Goal: Transaction & Acquisition: Obtain resource

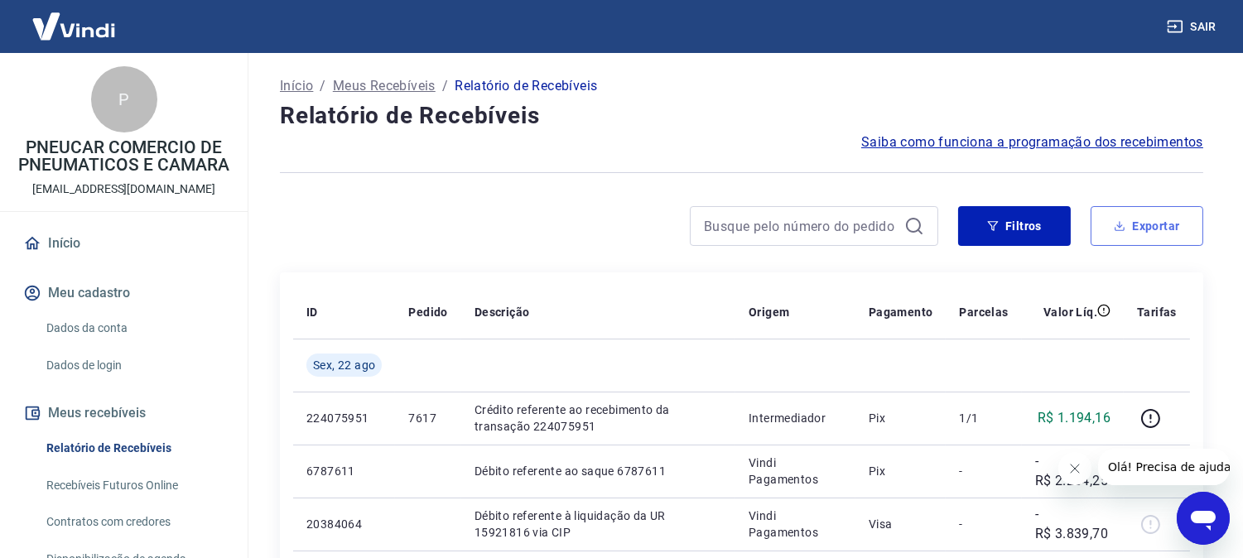
click at [1140, 219] on button "Exportar" at bounding box center [1146, 226] width 113 height 40
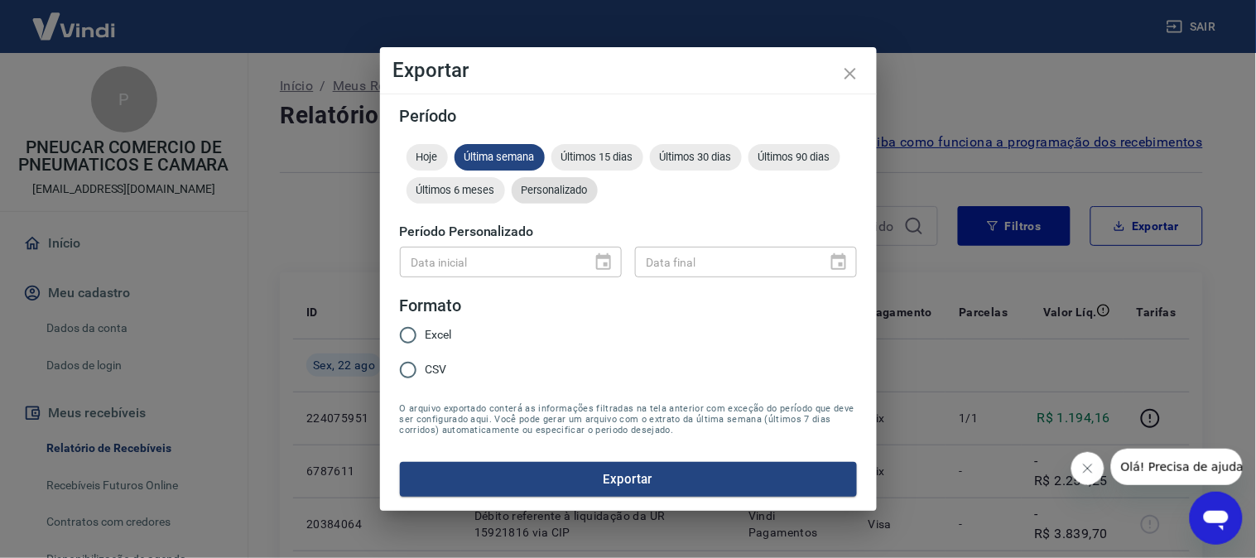
click at [571, 190] on span "Personalizado" at bounding box center [555, 190] width 86 height 12
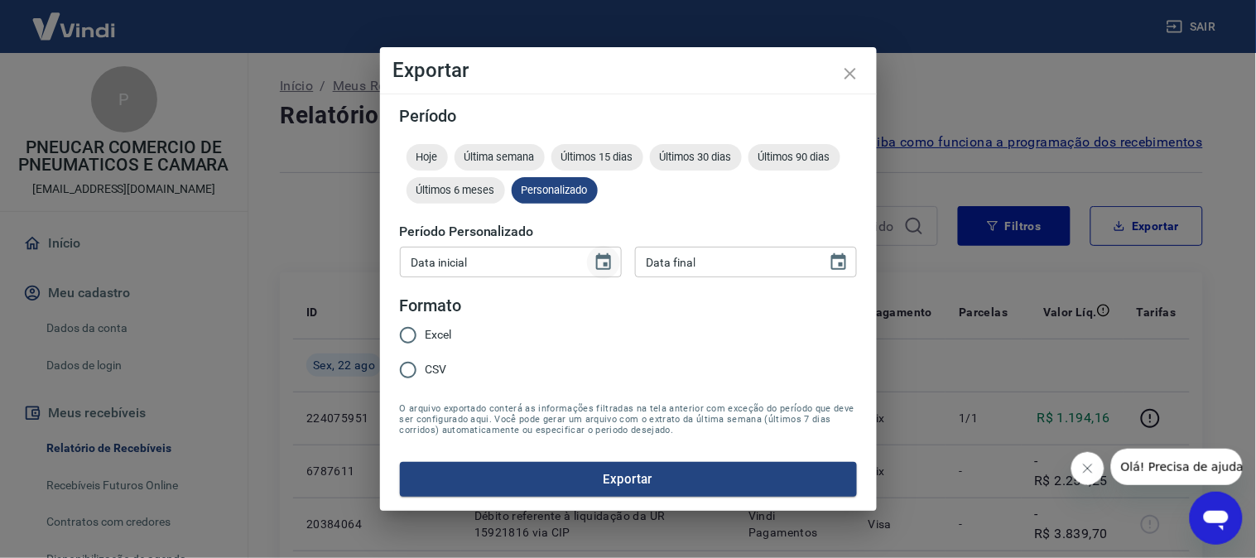
click at [598, 260] on icon "Choose date" at bounding box center [604, 263] width 20 height 20
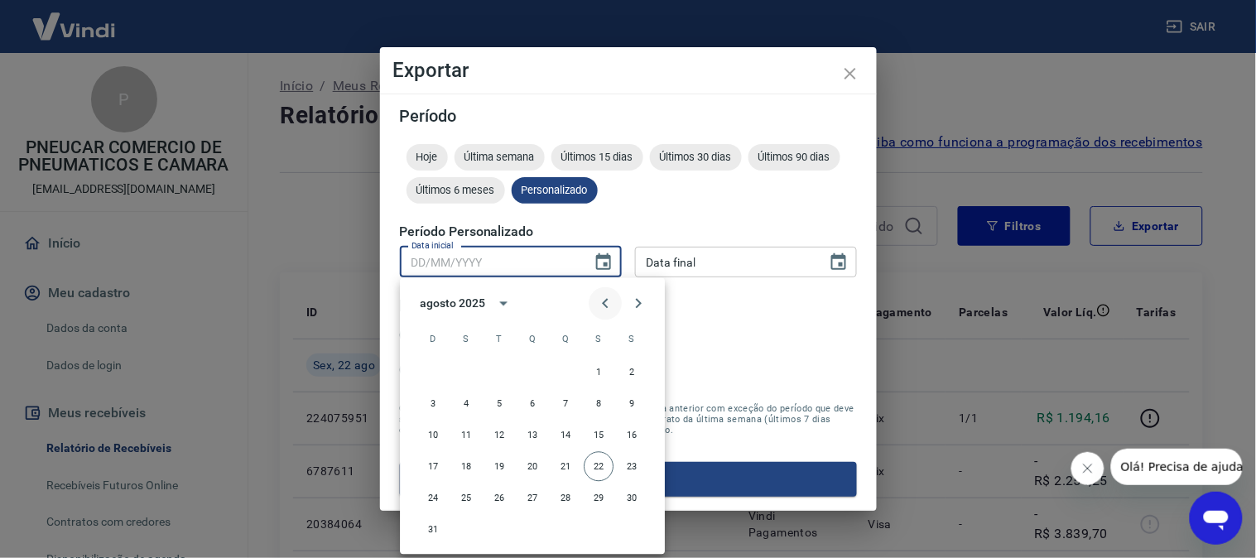
click at [609, 305] on icon "Previous month" at bounding box center [605, 304] width 20 height 20
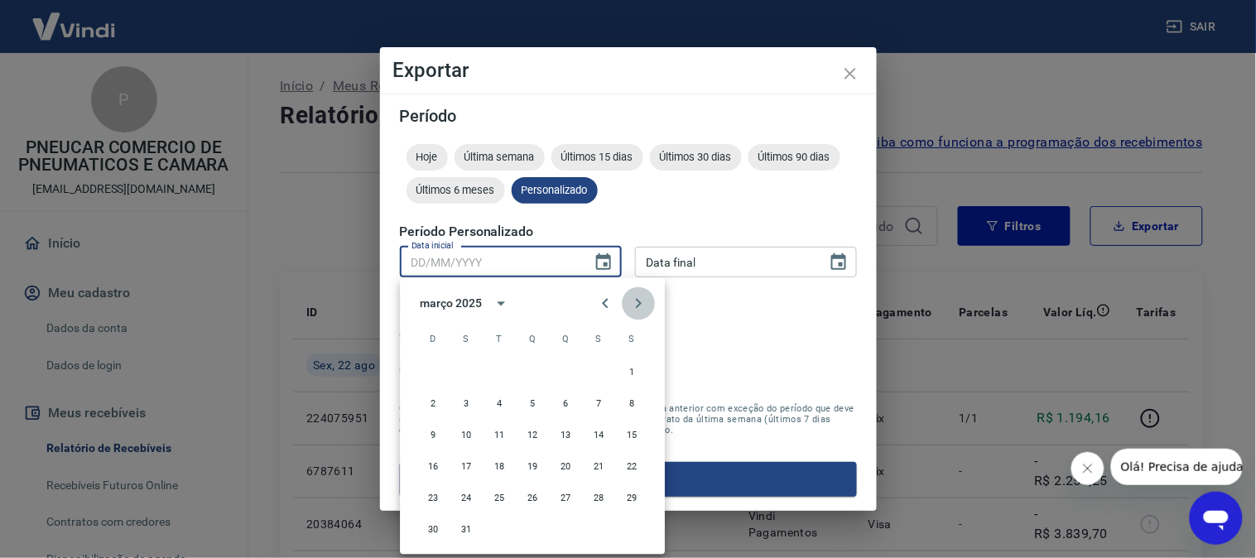
click at [642, 301] on icon "Next month" at bounding box center [638, 304] width 20 height 20
click at [638, 302] on icon "Next month" at bounding box center [638, 304] width 20 height 20
click at [640, 304] on icon "Next month" at bounding box center [639, 304] width 6 height 10
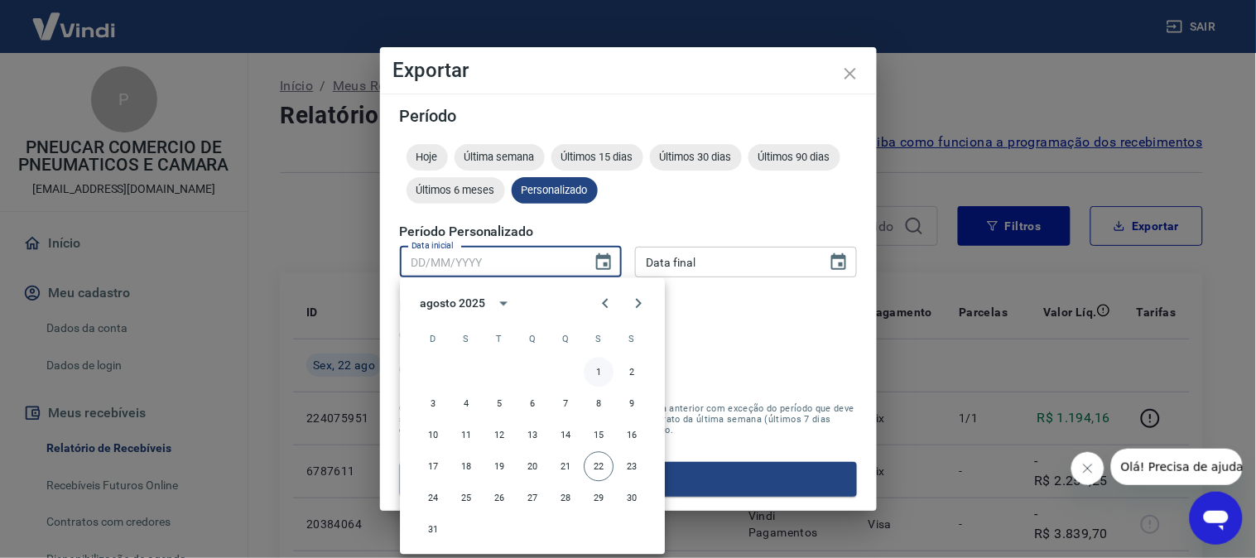
click at [599, 373] on button "1" at bounding box center [599, 373] width 30 height 30
type input "01/08/2025"
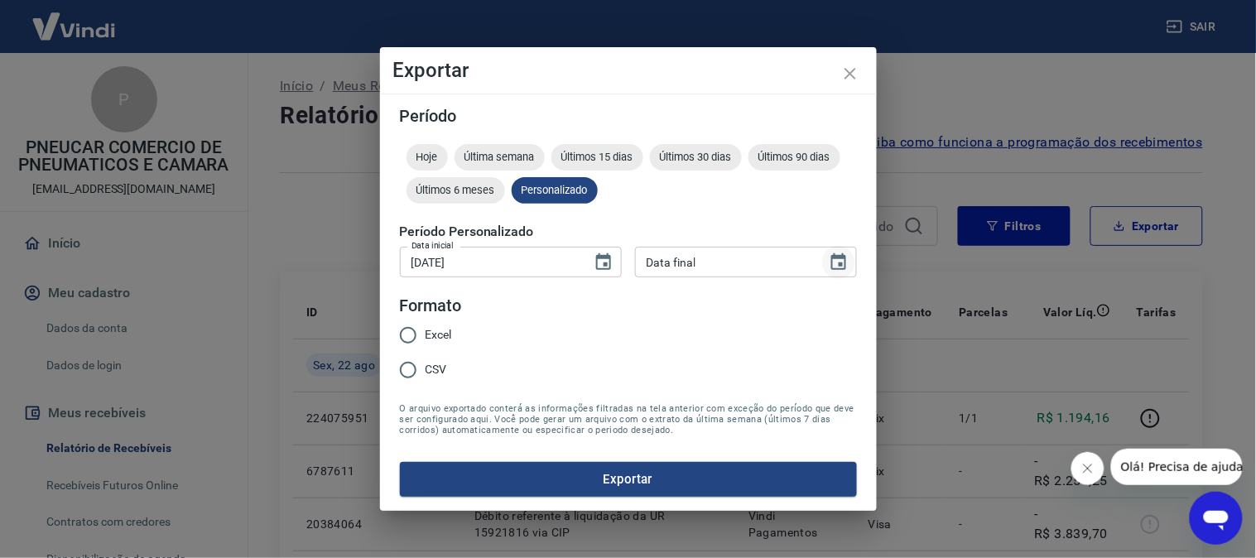
click at [835, 261] on icon "Choose date" at bounding box center [839, 263] width 20 height 20
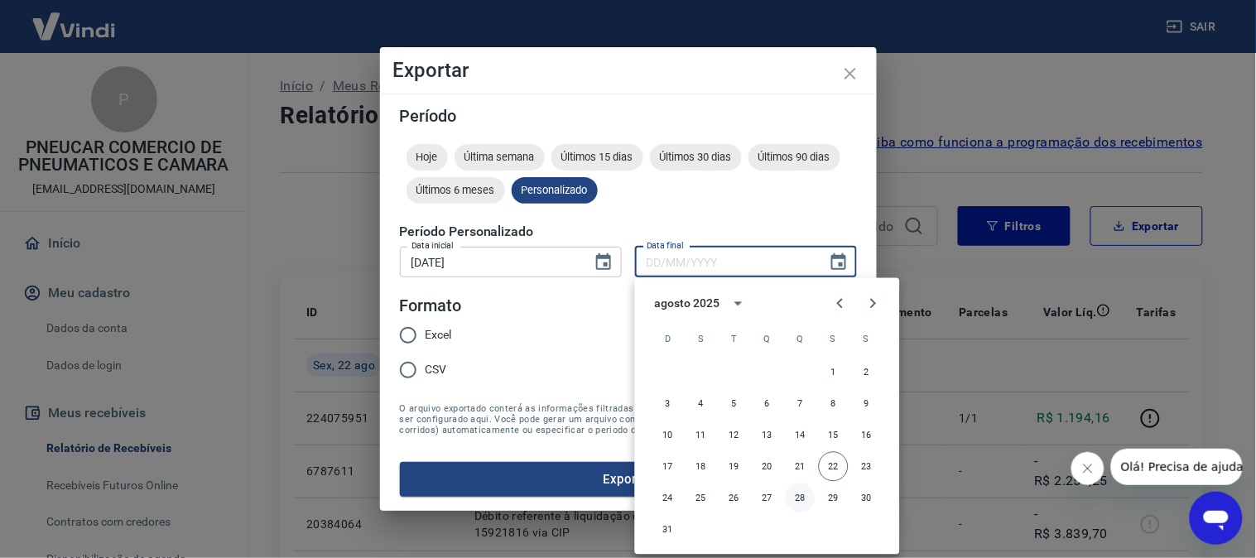
click at [832, 464] on button "22" at bounding box center [834, 467] width 30 height 30
type input "22/08/2025"
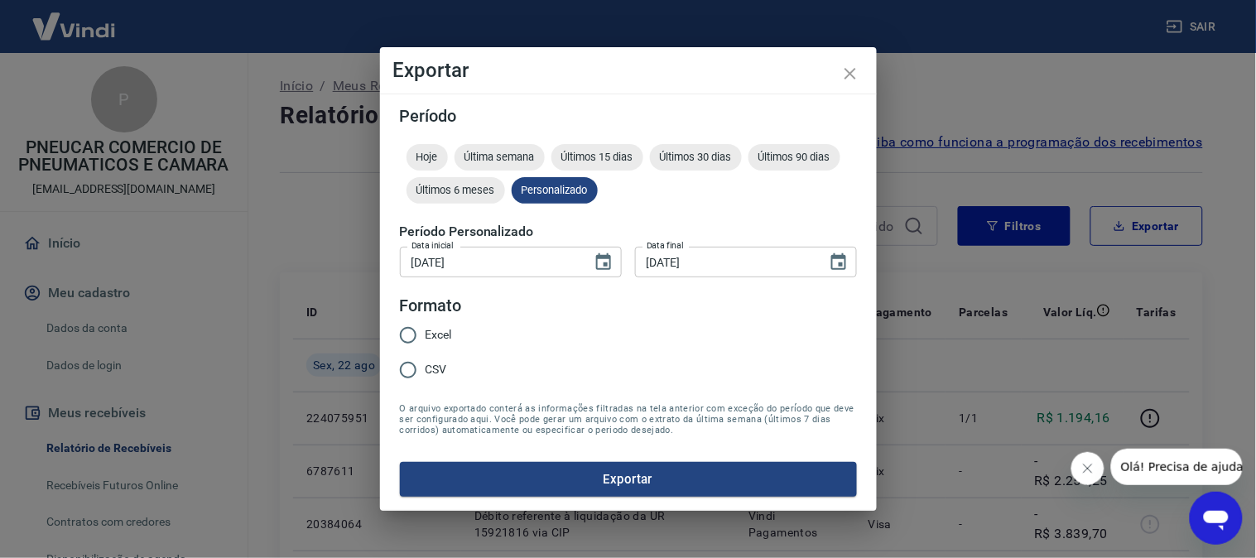
click at [408, 368] on input "CSV" at bounding box center [408, 370] width 35 height 35
radio input "true"
drag, startPoint x: 561, startPoint y: 470, endPoint x: 797, endPoint y: 493, distance: 237.8
click at [561, 470] on button "Exportar" at bounding box center [628, 479] width 457 height 35
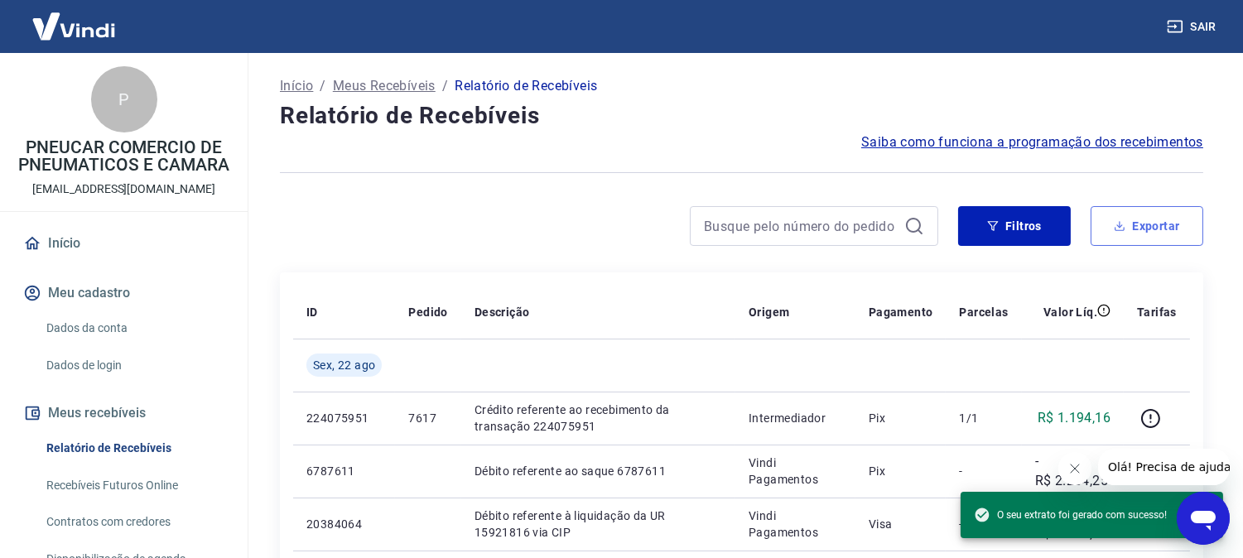
click at [1153, 226] on button "Exportar" at bounding box center [1146, 226] width 113 height 40
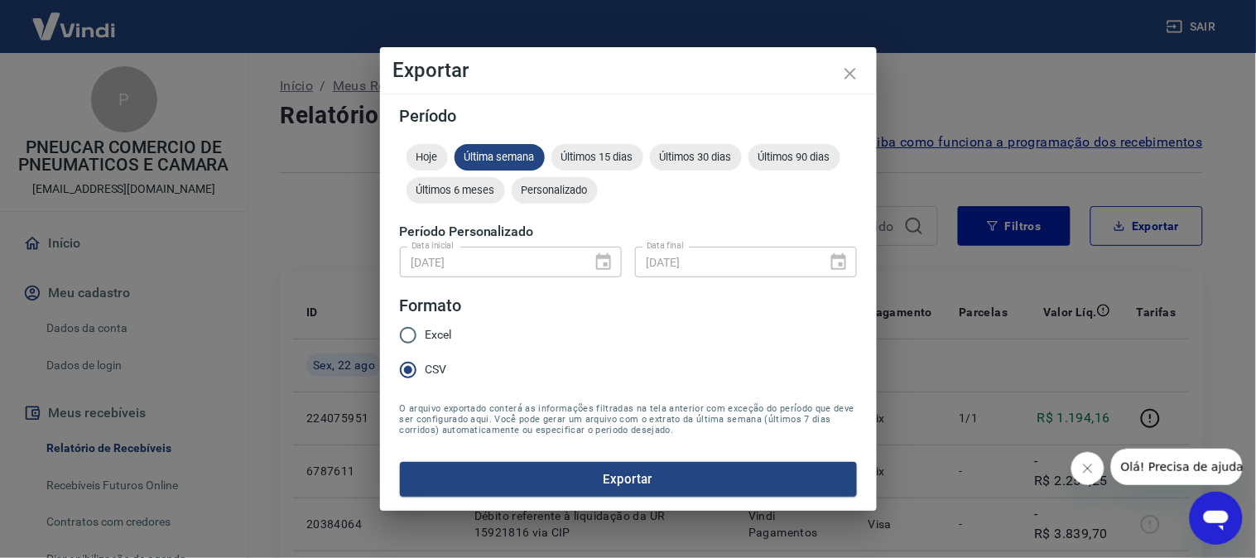
click at [603, 257] on div "01/08/2025 Data inicial" at bounding box center [511, 262] width 222 height 31
click at [589, 190] on span "Personalizado" at bounding box center [555, 190] width 86 height 12
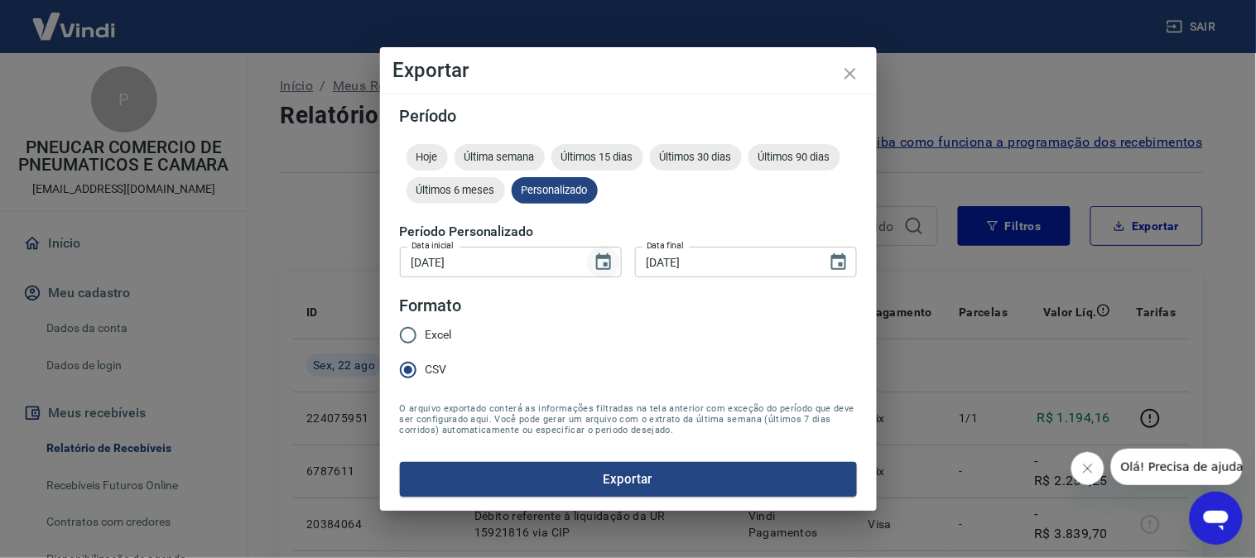
click at [594, 262] on icon "Choose date, selected date is 1 de ago de 2025" at bounding box center [604, 263] width 20 height 20
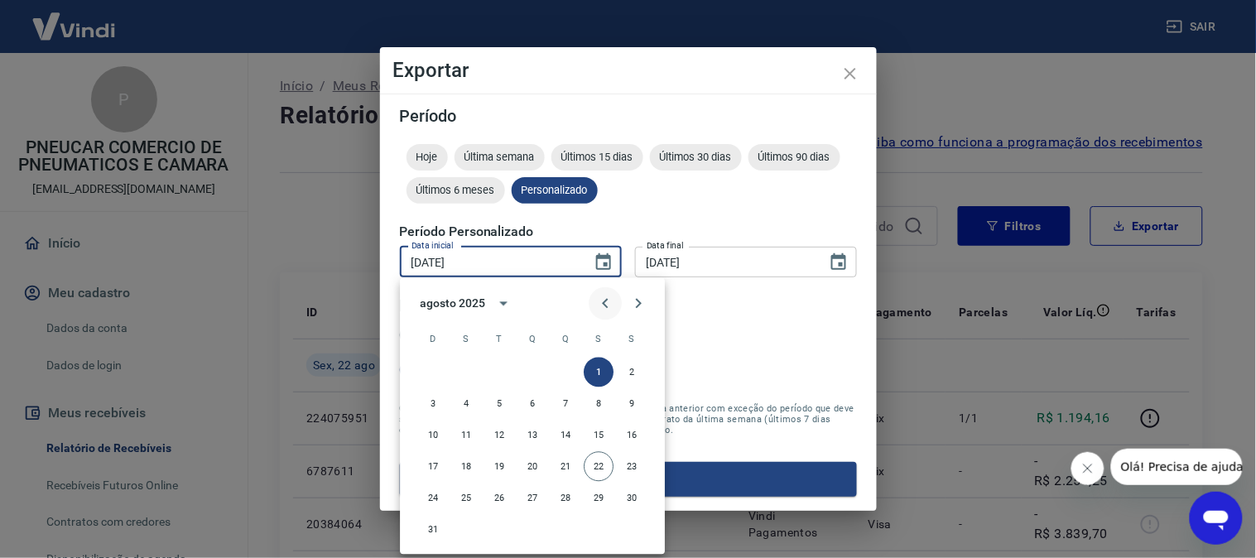
click at [601, 303] on icon "Previous month" at bounding box center [605, 304] width 20 height 20
click at [532, 498] on button "30" at bounding box center [532, 499] width 30 height 30
type input "30/07/2025"
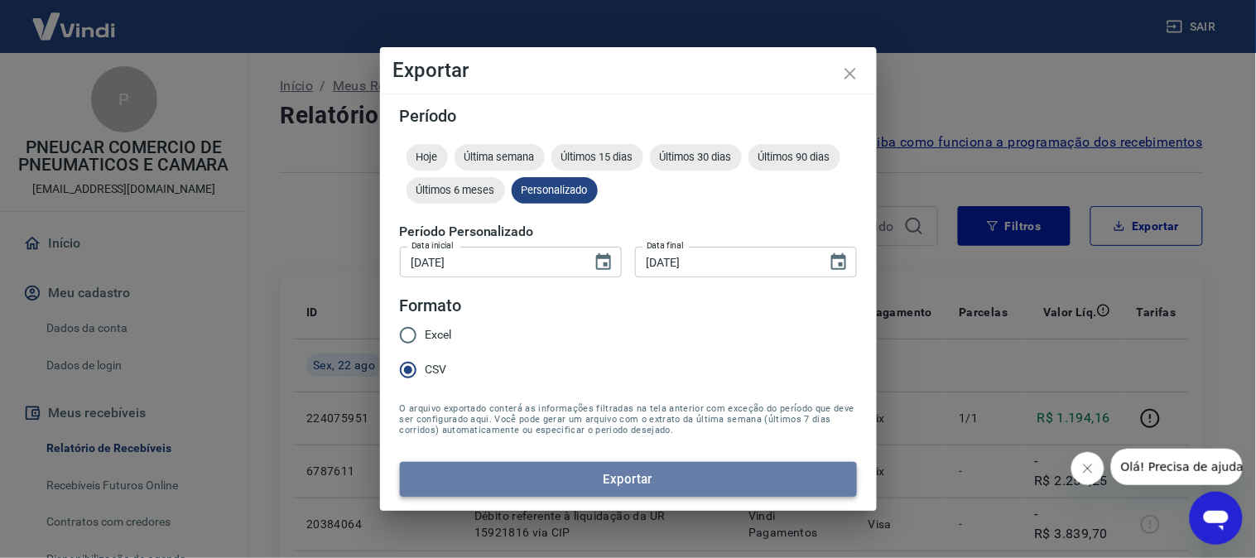
click at [621, 466] on button "Exportar" at bounding box center [628, 479] width 457 height 35
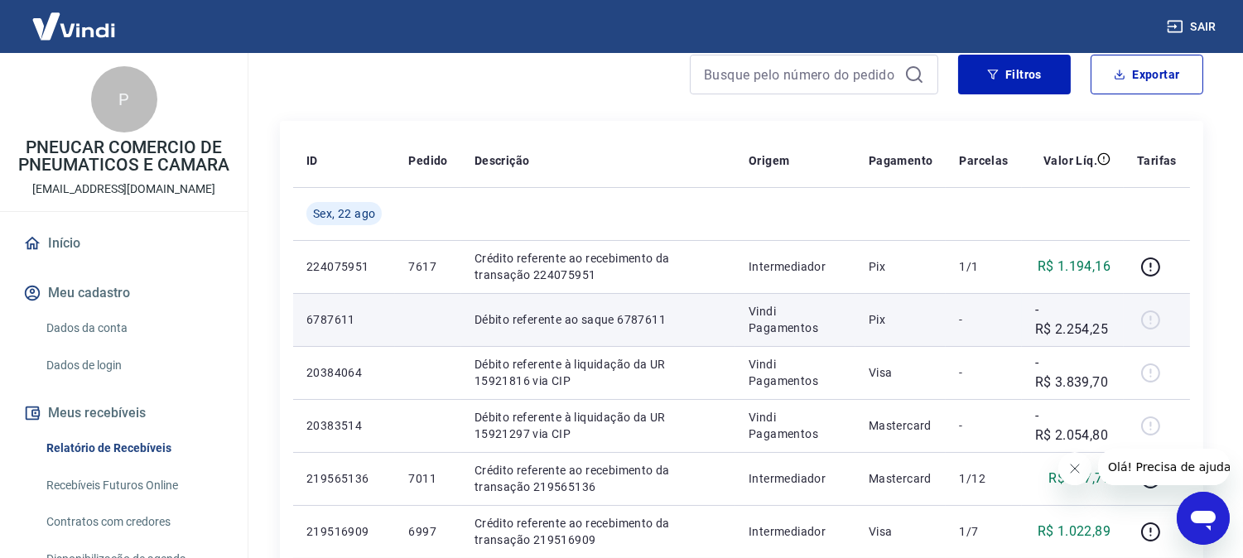
scroll to position [184, 0]
